Goal: Information Seeking & Learning: Learn about a topic

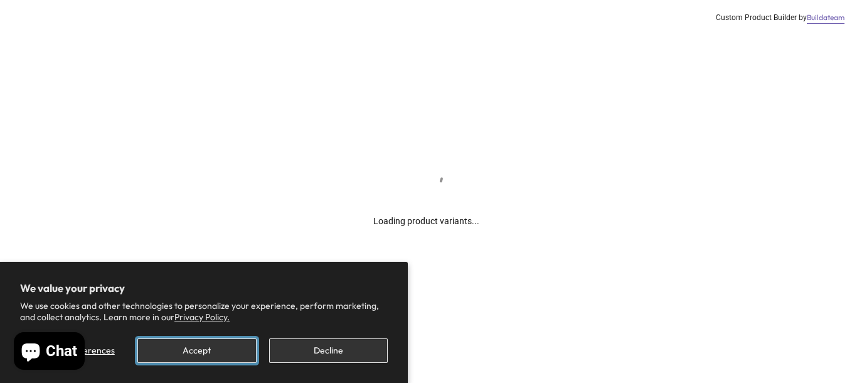
click at [188, 348] on button "Accept" at bounding box center [196, 350] width 119 height 24
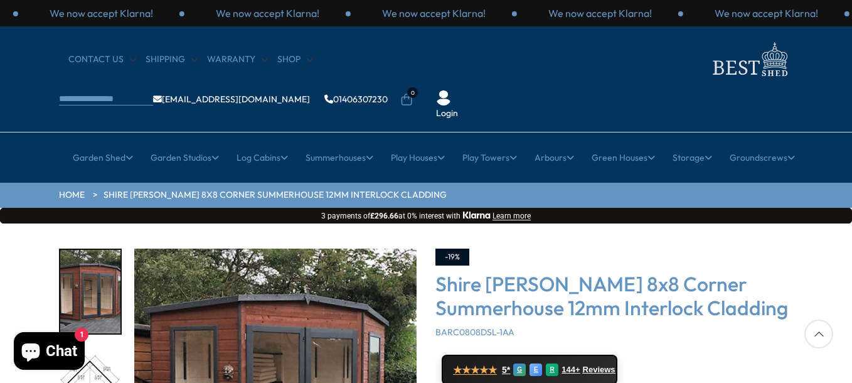
click at [364, 339] on img "1 / 14" at bounding box center [275, 389] width 282 height 282
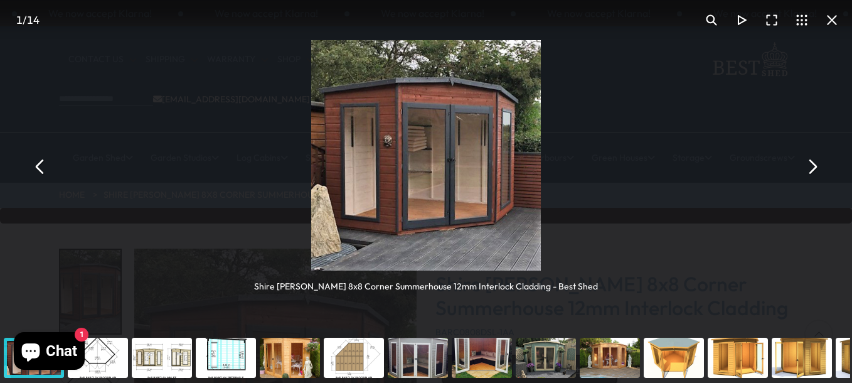
click at [810, 169] on button "You can close this modal content with the ESC key" at bounding box center [812, 166] width 30 height 30
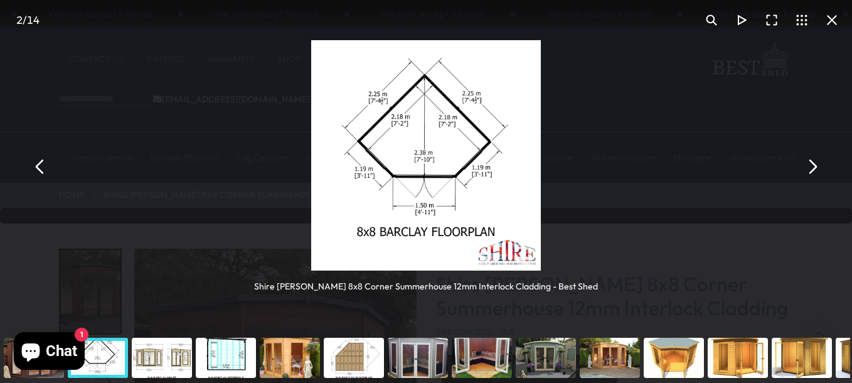
click at [810, 169] on button "You can close this modal content with the ESC key" at bounding box center [812, 166] width 30 height 30
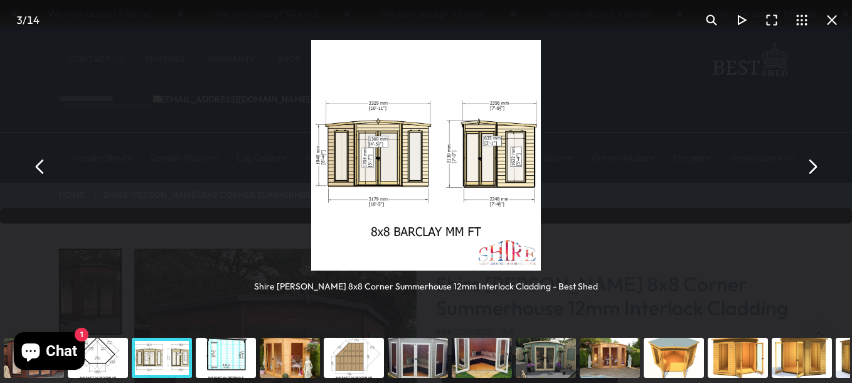
click at [810, 169] on button "You can close this modal content with the ESC key" at bounding box center [812, 166] width 30 height 30
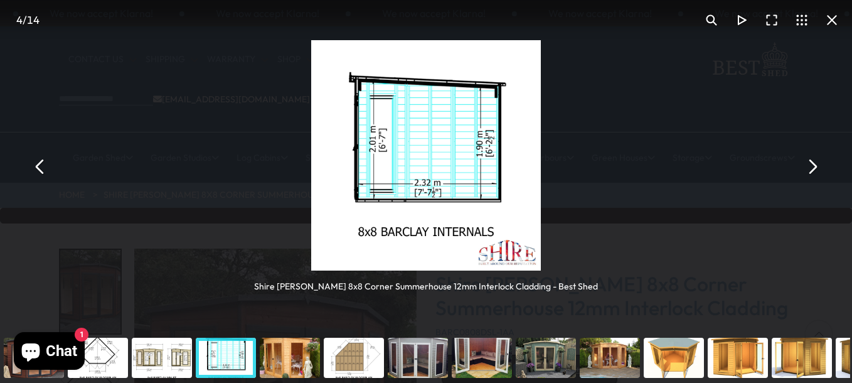
click at [810, 169] on button "You can close this modal content with the ESC key" at bounding box center [812, 166] width 30 height 30
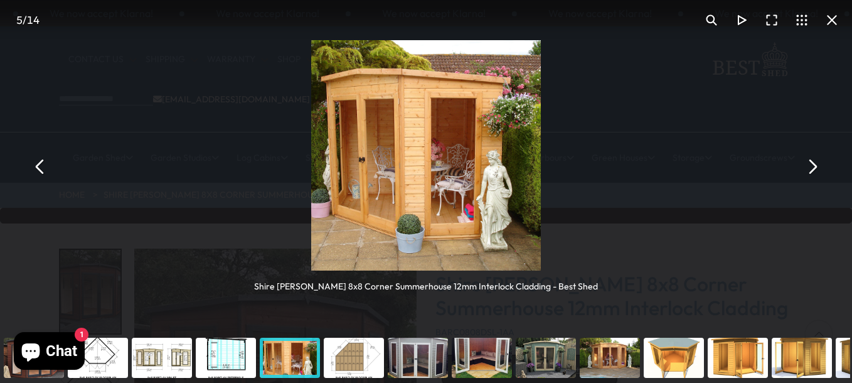
click at [810, 169] on button "You can close this modal content with the ESC key" at bounding box center [812, 166] width 30 height 30
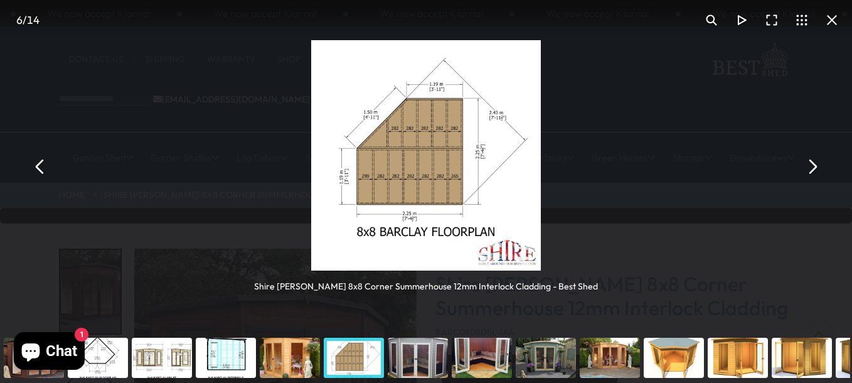
click at [9, 365] on div "You can close this modal content with the ESC key" at bounding box center [34, 357] width 64 height 50
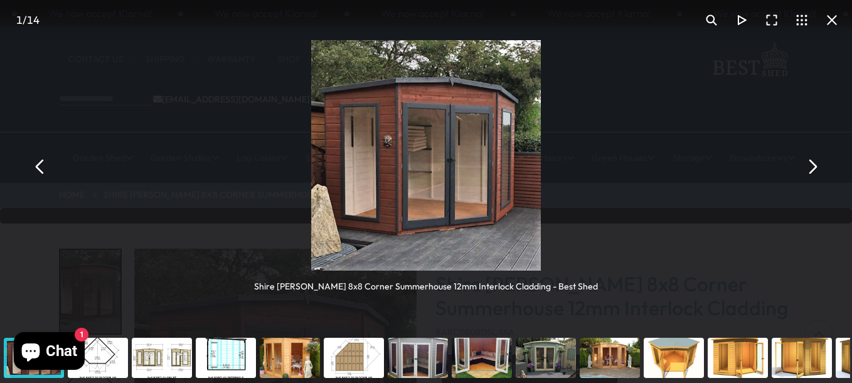
click at [832, 22] on button "You can close this modal content with the ESC key" at bounding box center [832, 20] width 30 height 30
